Goal: Navigation & Orientation: Find specific page/section

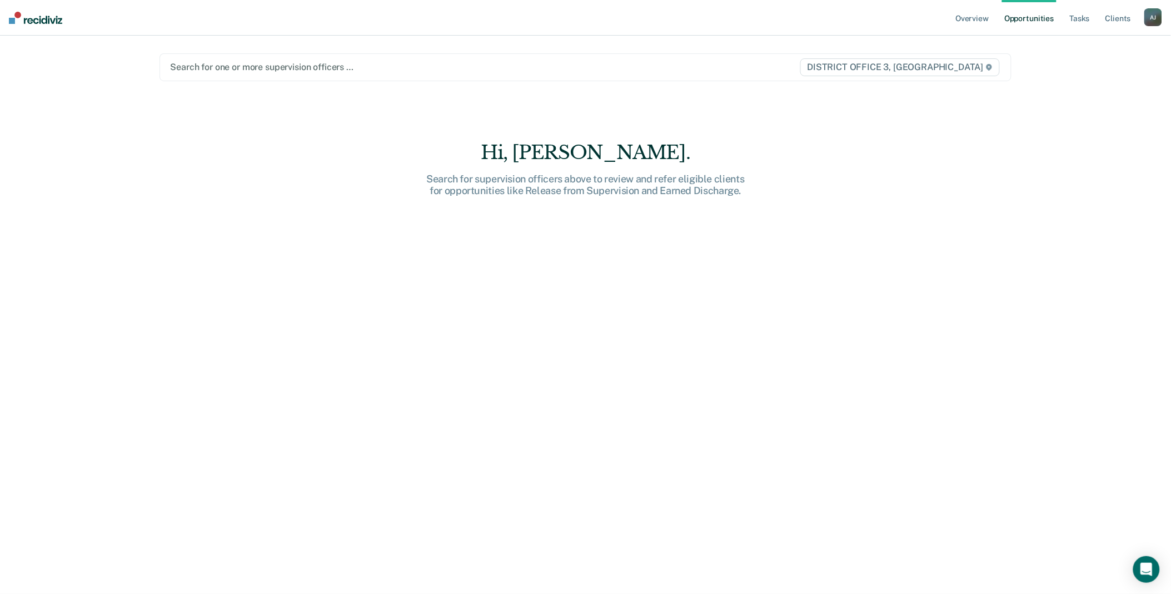
click at [1159, 23] on div "A J" at bounding box center [1153, 17] width 18 height 18
click at [1100, 69] on link "Go to Operations" at bounding box center [1108, 72] width 89 height 9
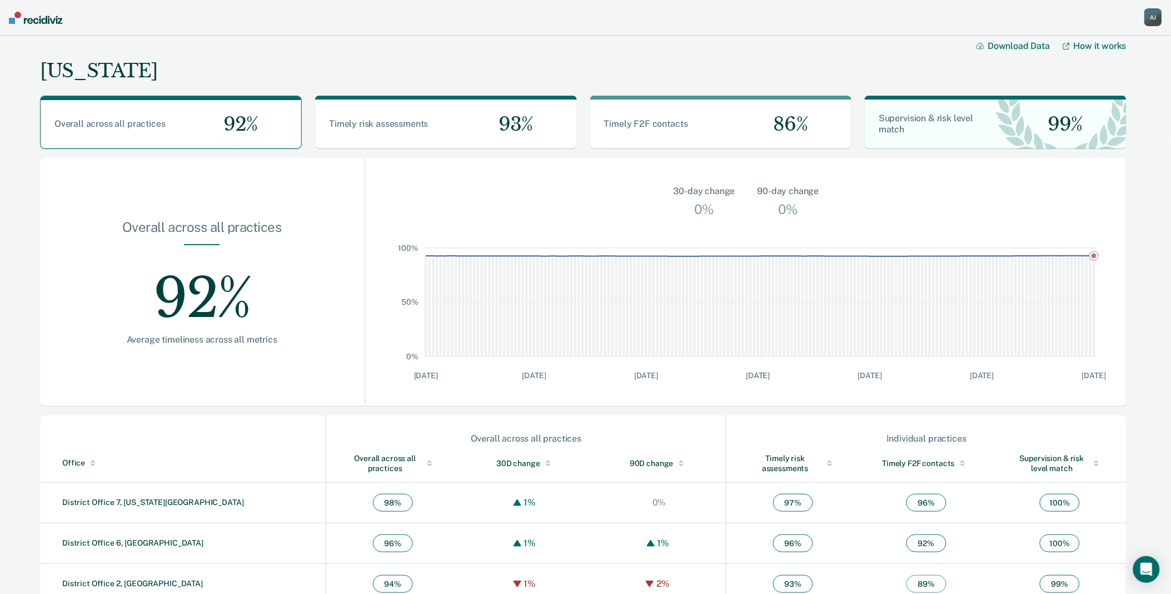
click at [1152, 18] on div "A J" at bounding box center [1153, 17] width 18 height 18
click at [1082, 100] on link "Go to Insights" at bounding box center [1108, 100] width 89 height 9
click at [1155, 17] on div "A J" at bounding box center [1153, 17] width 18 height 18
click at [1115, 69] on link "Go to Operations" at bounding box center [1108, 72] width 89 height 9
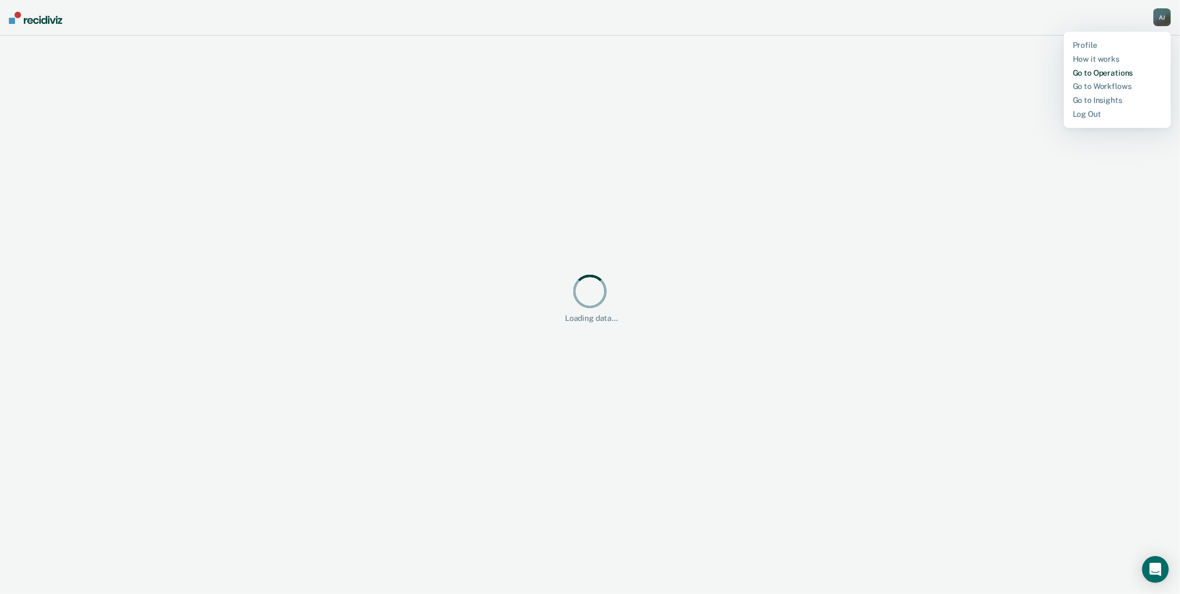
click at [1115, 69] on link "Go to Operations" at bounding box center [1117, 72] width 89 height 9
click at [1113, 70] on link "Go to Operations" at bounding box center [1117, 72] width 89 height 9
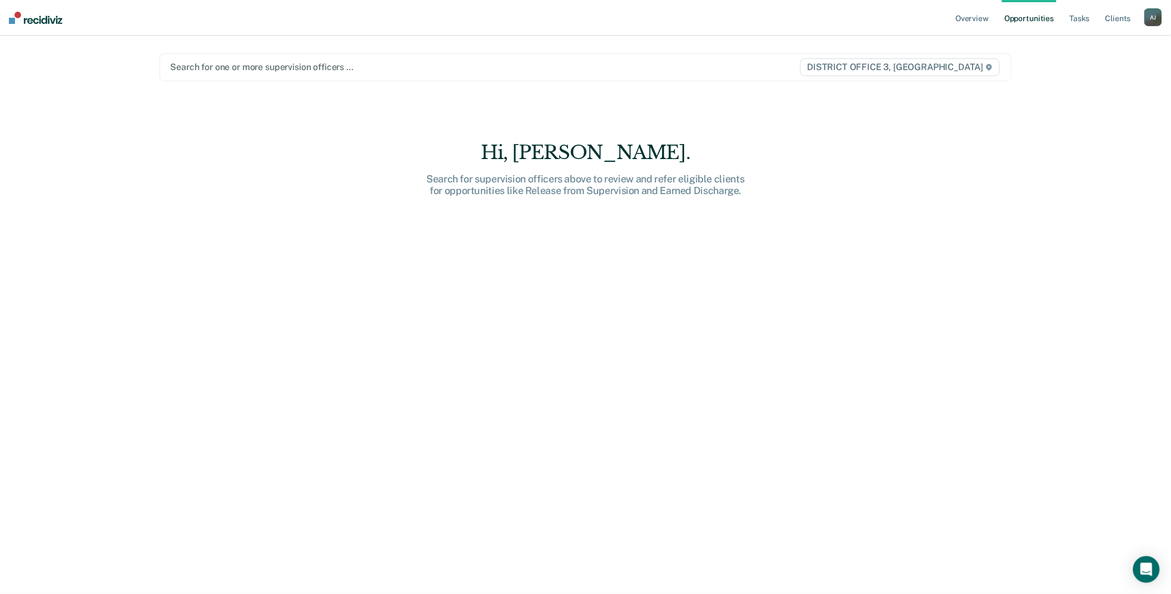
click at [1153, 18] on div "A J" at bounding box center [1153, 17] width 18 height 18
click at [1092, 75] on link "Go to Operations" at bounding box center [1108, 72] width 89 height 9
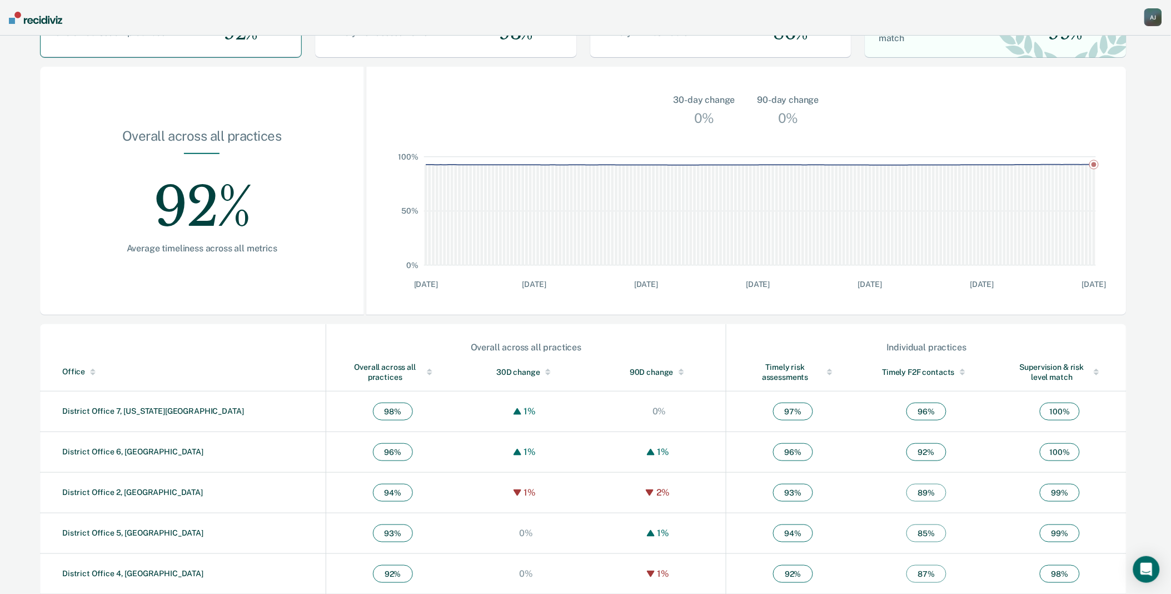
scroll to position [181, 0]
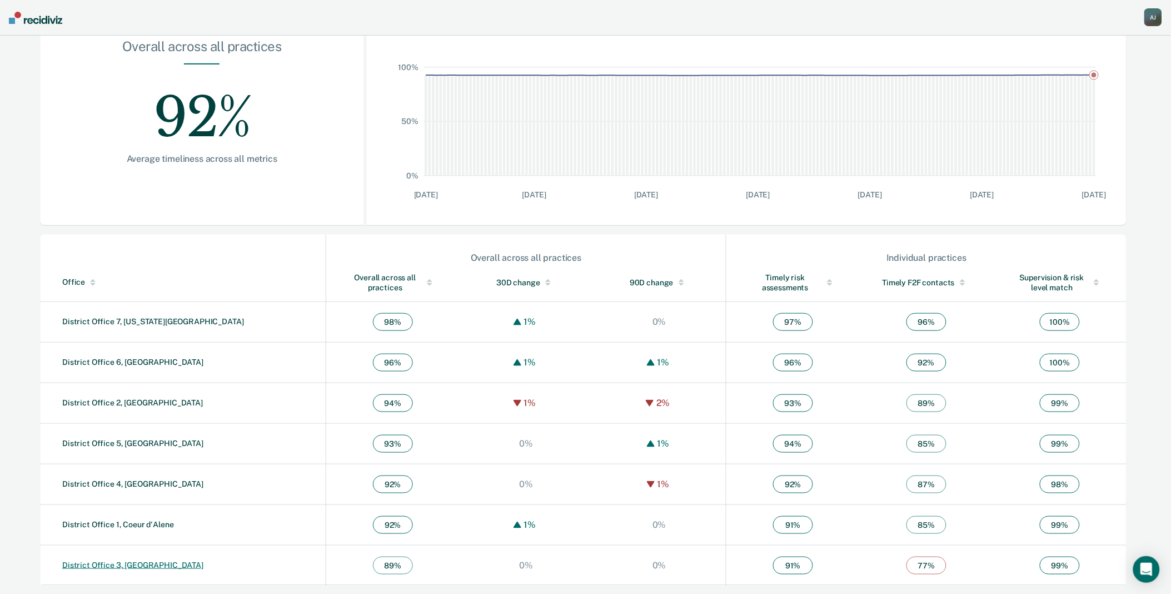
click at [135, 567] on link "District Office 3, Caldwell" at bounding box center [132, 564] width 141 height 9
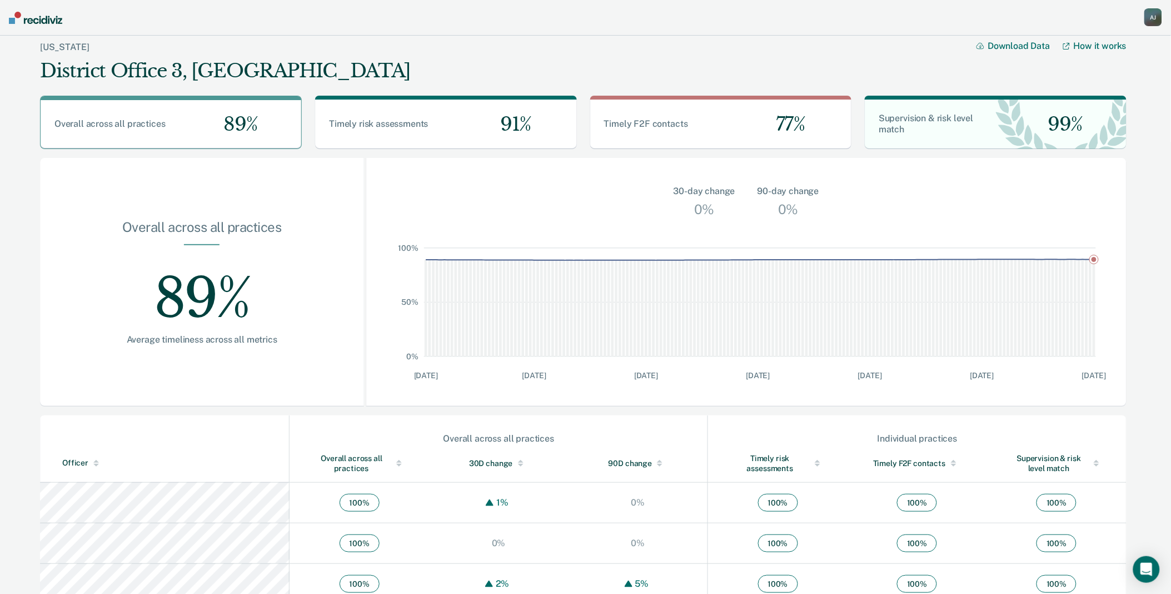
click at [1029, 48] on button "Download Data" at bounding box center [1019, 46] width 87 height 11
